Goal: Task Accomplishment & Management: Manage account settings

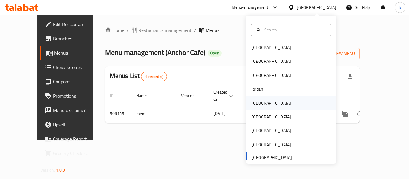
click at [252, 104] on div "Kuwait" at bounding box center [270, 103] width 39 height 7
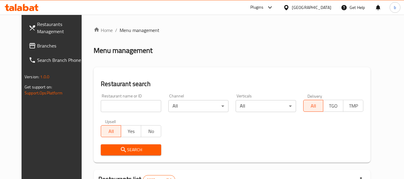
click at [37, 43] on span "Branches" at bounding box center [60, 45] width 47 height 7
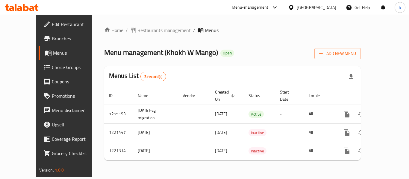
click at [324, 7] on div "[GEOGRAPHIC_DATA]" at bounding box center [315, 7] width 39 height 7
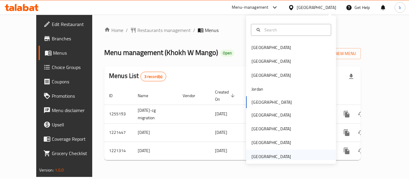
click at [277, 156] on div "[GEOGRAPHIC_DATA]" at bounding box center [270, 156] width 39 height 7
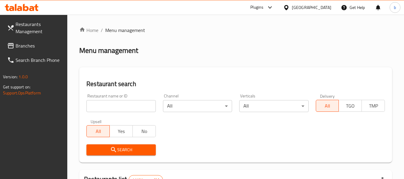
click at [26, 48] on span "Branches" at bounding box center [39, 45] width 47 height 7
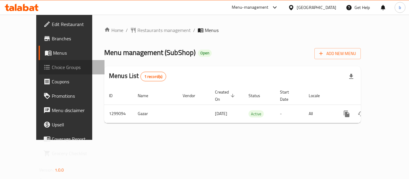
click at [39, 62] on link "Choice Groups" at bounding box center [72, 67] width 66 height 14
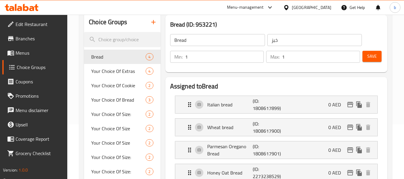
scroll to position [60, 0]
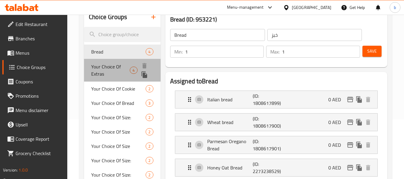
click at [99, 63] on span "Your Choice Of Extras" at bounding box center [110, 70] width 39 height 14
type input "Your Choice Of Extras"
type input "اختيارك من الإضافات"
type input "0"
type input "4"
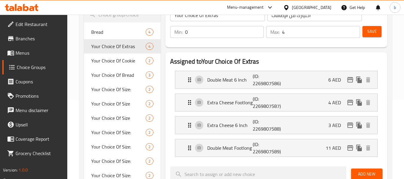
scroll to position [90, 0]
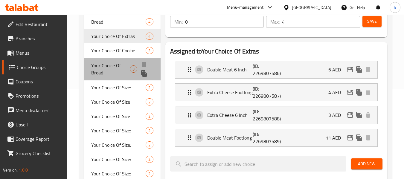
click at [112, 67] on span "Your Choice Of Bread" at bounding box center [110, 69] width 38 height 14
type input "Your Choice Of Bread"
type input "اختيارك من الخبز"
type input "1"
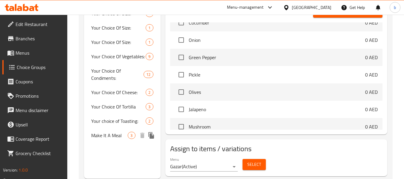
scroll to position [258, 0]
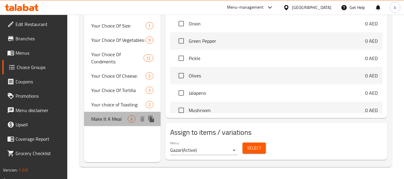
click at [109, 117] on span "Make It A Meal" at bounding box center [109, 118] width 36 height 7
type input "Make It A Meal"
type input "اجعلها وجبة"
type input "0"
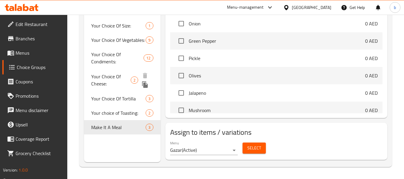
click at [101, 77] on span "Your Choice Of Cheese:" at bounding box center [110, 80] width 39 height 14
type input "Your Choice Of Cheese:"
type input "إختيارك من الجبنة:"
type input "1"
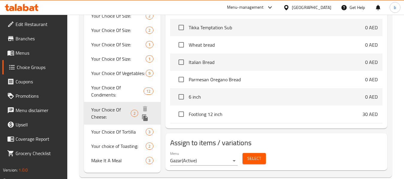
scroll to position [235, 0]
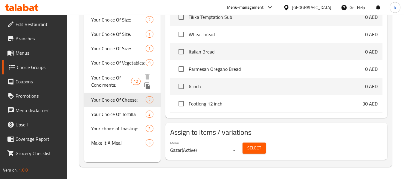
click at [96, 80] on span "Your Choice Of Condiments:" at bounding box center [110, 81] width 39 height 14
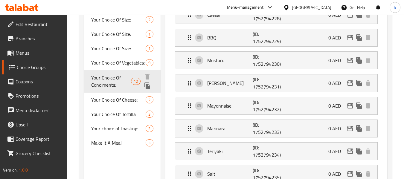
type input "Your Choice Of Condiments:"
type input "إختيارك من التوابل:"
type input "14"
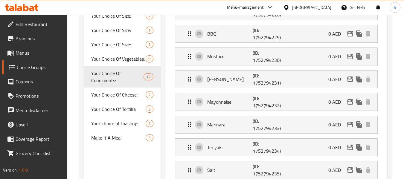
scroll to position [209, 0]
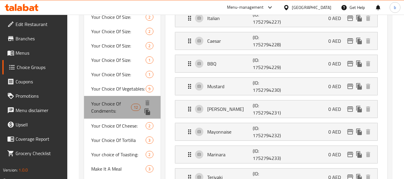
click at [105, 109] on span "Your Choice Of Condiments:" at bounding box center [110, 107] width 39 height 14
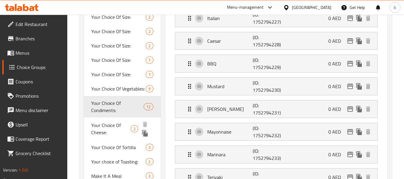
click at [104, 127] on span "Your Choice Of Cheese:" at bounding box center [110, 129] width 39 height 14
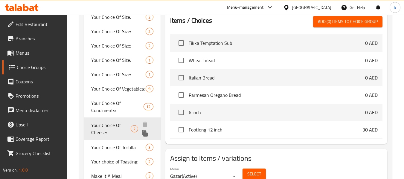
type input "Your Choice Of Cheese:"
type input "إختيارك من الجبنة:"
type input "1"
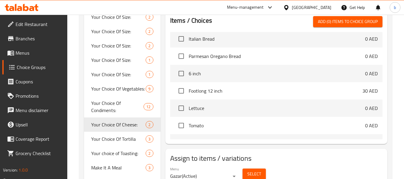
scroll to position [120, 0]
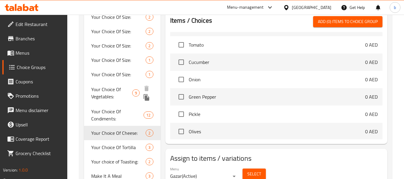
click at [105, 89] on span "Your Choice Of Vegetables:" at bounding box center [111, 93] width 41 height 14
type input "Your Choice Of Vegetables:"
type input "إختيارك من الخضروات:"
type input "9"
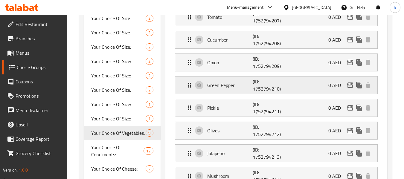
scroll to position [179, 0]
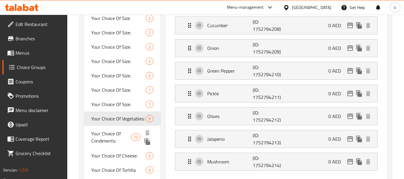
click at [102, 133] on span "Your Choice Of Condiments:" at bounding box center [110, 137] width 39 height 14
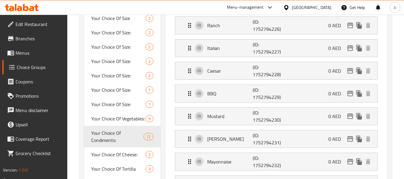
type input "Your Choice Of Condiments:"
type input "إختيارك من التوابل:"
type input "14"
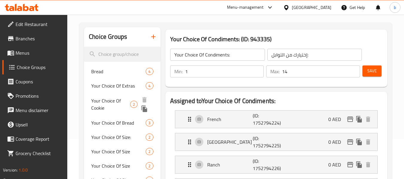
scroll to position [0, 0]
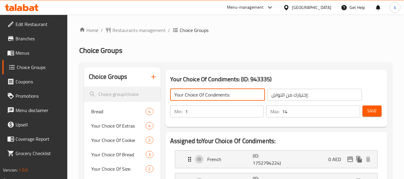
drag, startPoint x: 237, startPoint y: 95, endPoint x: 163, endPoint y: 95, distance: 73.6
click at [163, 95] on div "Your Choice Of Condiments: (ID: 943335) Your Choice Of Condiments: ​ إختيارك من…" at bounding box center [276, 98] width 227 height 62
click at [34, 8] on icon at bounding box center [31, 8] width 5 height 5
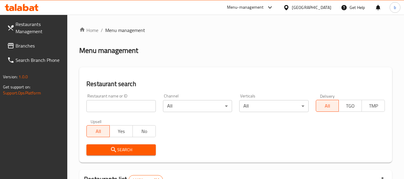
click at [22, 6] on icon at bounding box center [22, 7] width 34 height 7
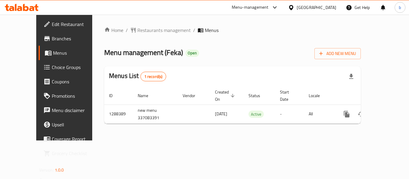
click at [34, 7] on icon at bounding box center [22, 7] width 34 height 7
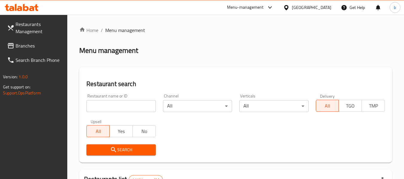
click at [25, 45] on div at bounding box center [202, 89] width 404 height 179
click at [24, 47] on span "Branches" at bounding box center [39, 45] width 47 height 7
